Goal: Navigation & Orientation: Locate item on page

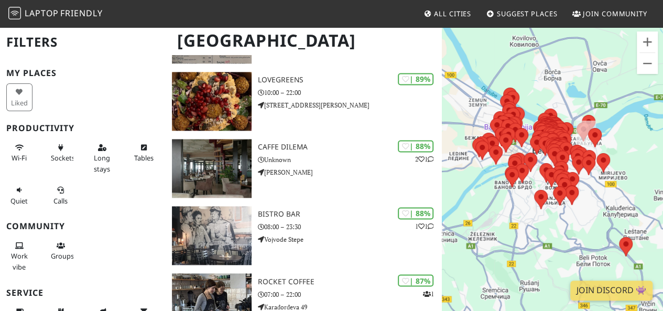
scroll to position [755, 0]
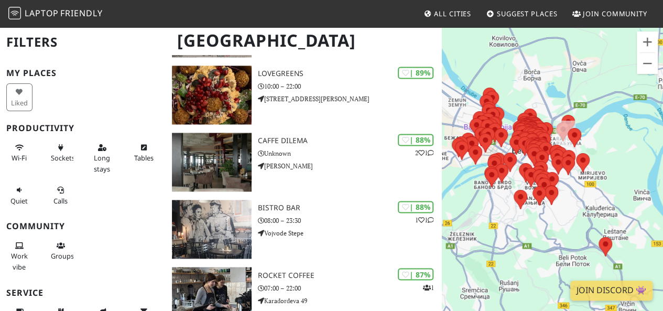
click at [594, 145] on div at bounding box center [552, 181] width 221 height 311
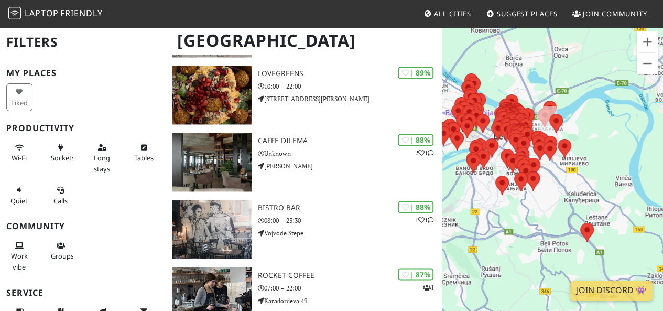
drag, startPoint x: 594, startPoint y: 145, endPoint x: 576, endPoint y: 131, distance: 22.4
click at [576, 131] on div at bounding box center [552, 181] width 221 height 311
click at [650, 63] on button "Zoom out" at bounding box center [647, 63] width 21 height 21
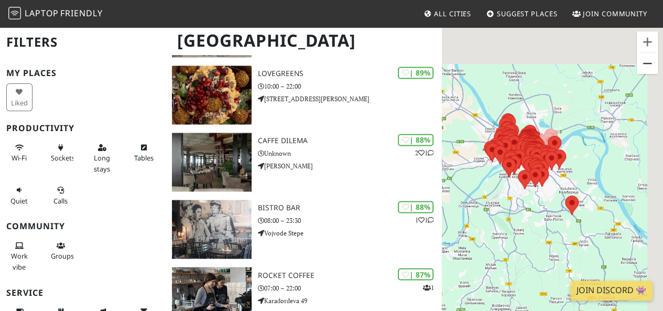
click at [650, 63] on button "Zoom out" at bounding box center [647, 63] width 21 height 21
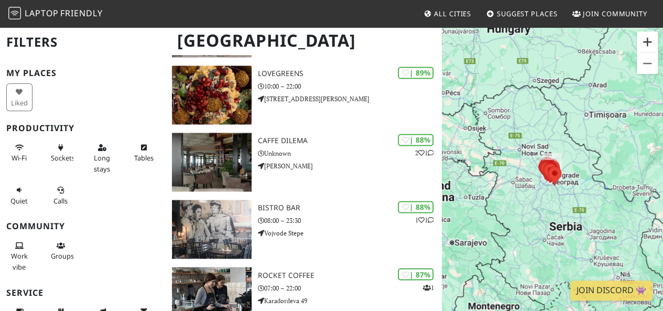
click at [647, 49] on button "Zoom in" at bounding box center [647, 41] width 21 height 21
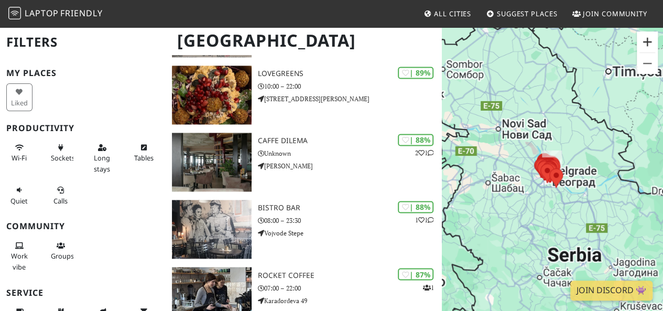
click at [647, 49] on button "Zoom in" at bounding box center [647, 41] width 21 height 21
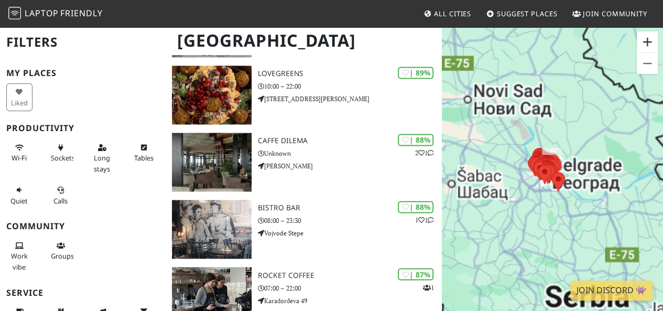
click at [647, 49] on button "Zoom in" at bounding box center [647, 41] width 21 height 21
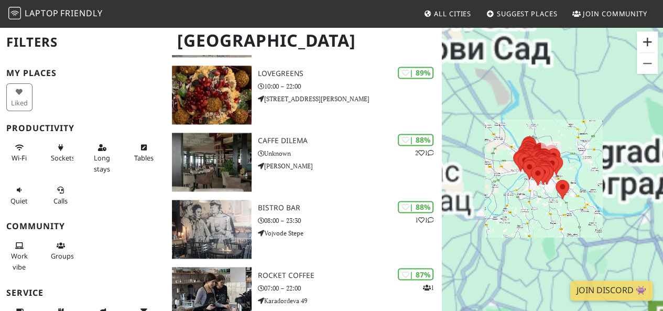
click at [647, 49] on button "Zoom in" at bounding box center [647, 41] width 21 height 21
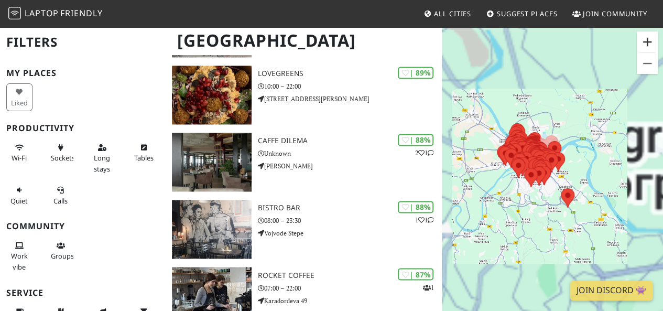
click at [647, 49] on button "Zoom in" at bounding box center [647, 41] width 21 height 21
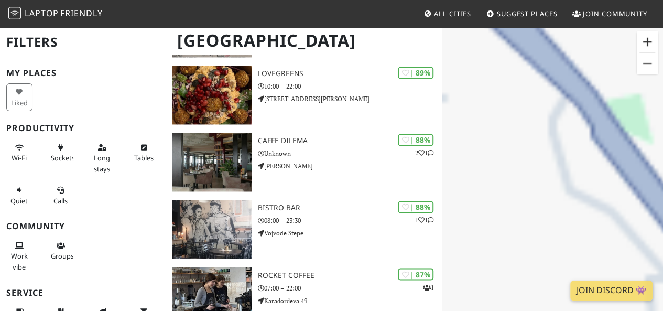
click at [647, 49] on button "Zoom in" at bounding box center [647, 41] width 21 height 21
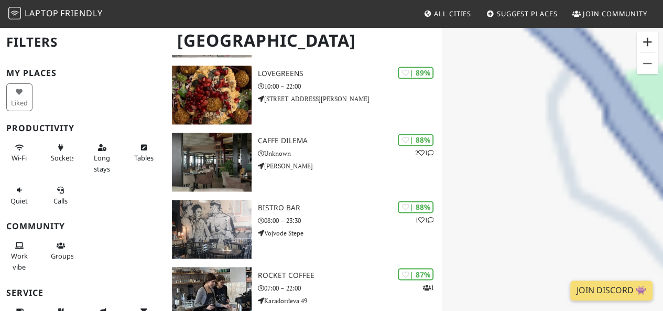
click at [647, 49] on button "Zoom in" at bounding box center [647, 41] width 21 height 21
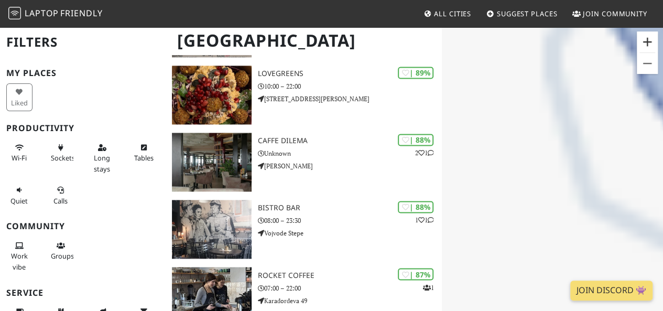
click at [647, 49] on button "Zoom in" at bounding box center [647, 41] width 21 height 21
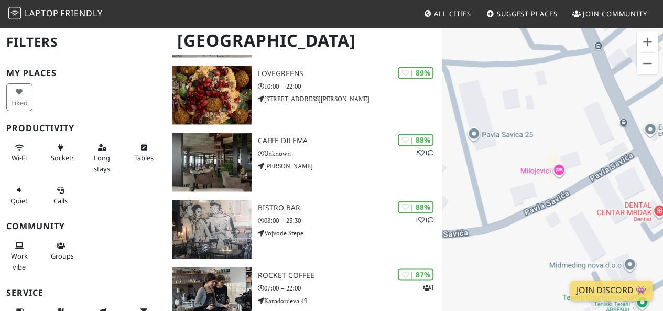
click at [645, 75] on div at bounding box center [552, 181] width 221 height 311
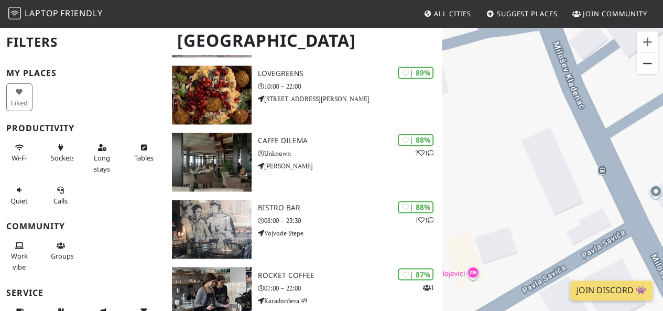
click at [648, 68] on button "Zoom out" at bounding box center [647, 63] width 21 height 21
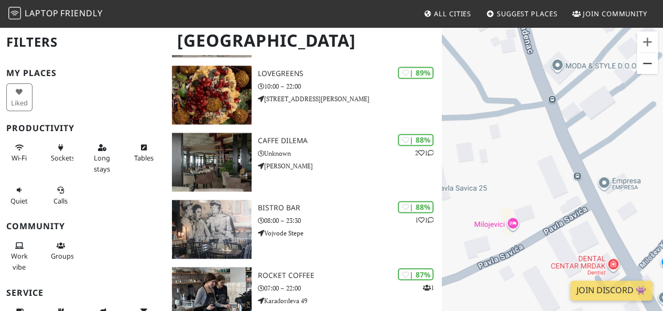
click at [648, 68] on button "Zoom out" at bounding box center [647, 63] width 21 height 21
